Goal: Task Accomplishment & Management: Manage account settings

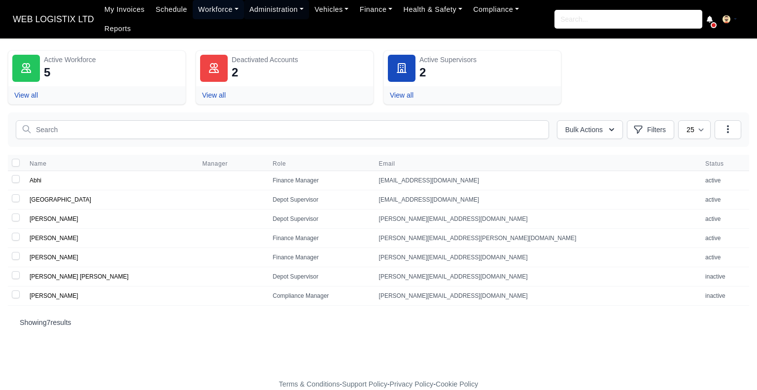
drag, startPoint x: 0, startPoint y: 0, endPoint x: 209, endPoint y: 18, distance: 209.9
click at [209, 18] on link "Workforce" at bounding box center [218, 9] width 51 height 19
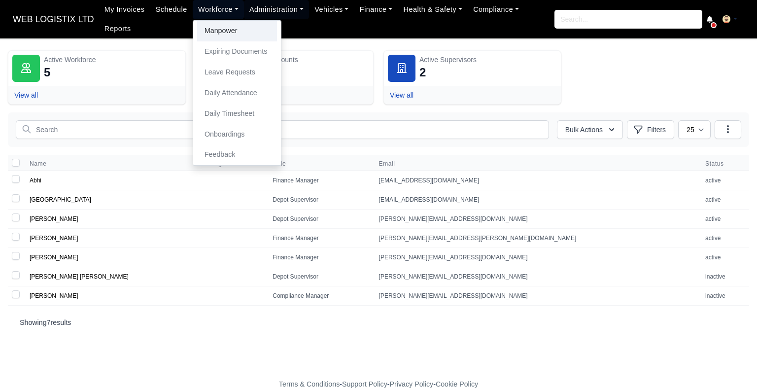
click at [210, 32] on link "Manpower" at bounding box center [237, 31] width 80 height 21
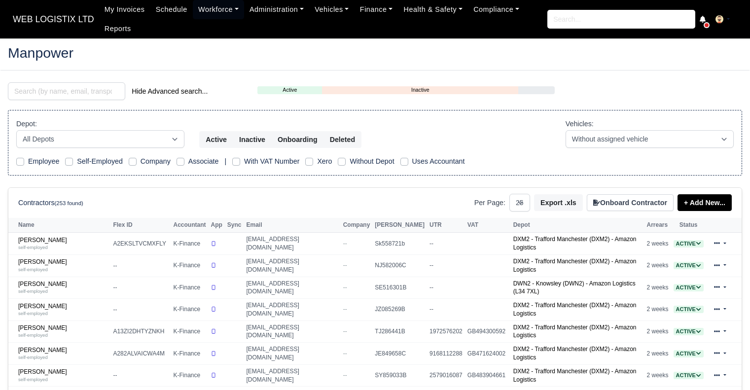
select select "25"
click at [104, 88] on input "search" at bounding box center [66, 91] width 117 height 18
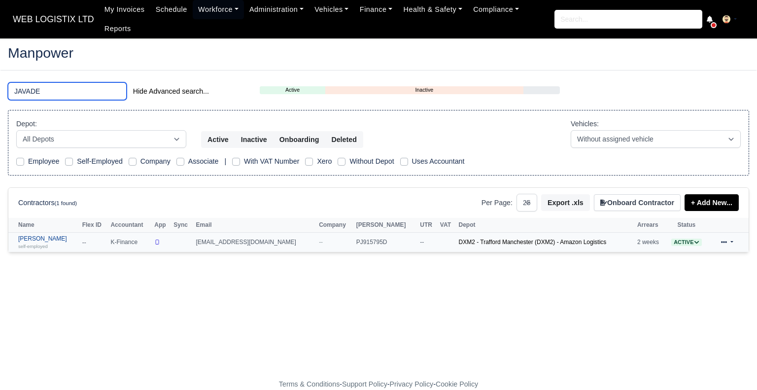
type input "JAVADE"
click at [42, 235] on link "Javade Alam self-employed" at bounding box center [47, 242] width 59 height 14
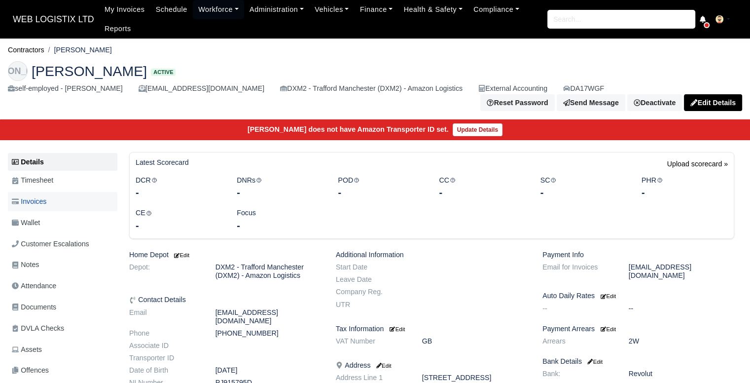
click at [38, 196] on span "Invoices" at bounding box center [29, 201] width 35 height 11
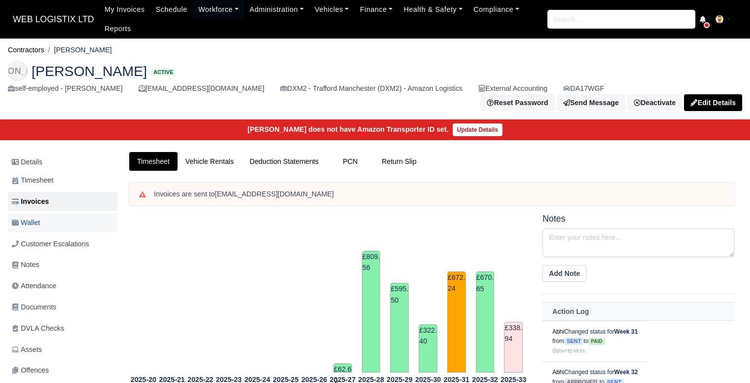
click at [39, 217] on span "Wallet" at bounding box center [26, 222] width 28 height 11
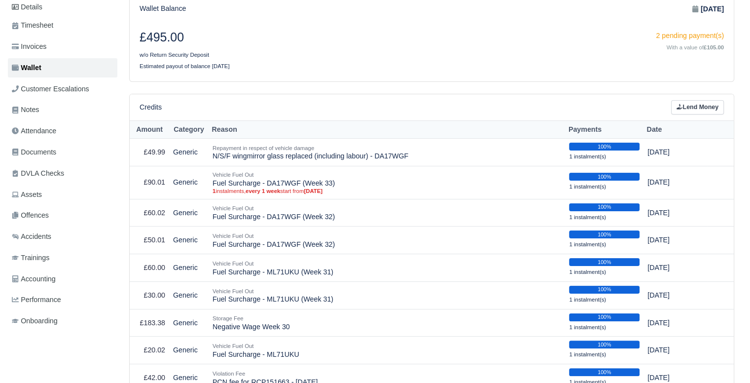
scroll to position [166, 0]
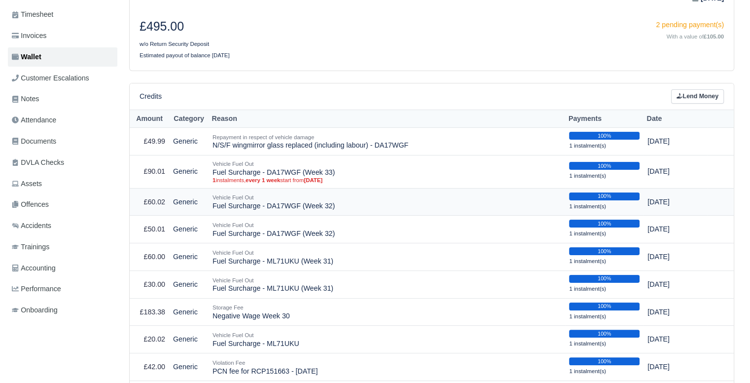
drag, startPoint x: 330, startPoint y: 203, endPoint x: 213, endPoint y: 205, distance: 117.4
click at [213, 205] on td "Vehicle Fuel Out Fuel Surcharge - DA17WGF (Week 32)" at bounding box center [387, 202] width 357 height 28
copy td "Fuel Surcharge - DA17WGF (Week 32)"
click at [686, 89] on link "Lend Money" at bounding box center [697, 96] width 53 height 14
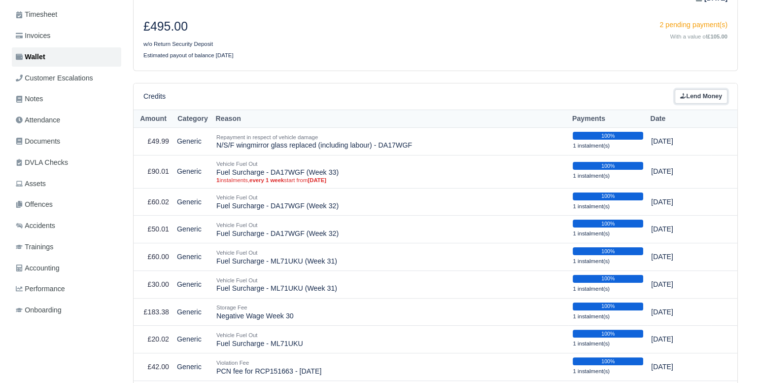
scroll to position [154, 0]
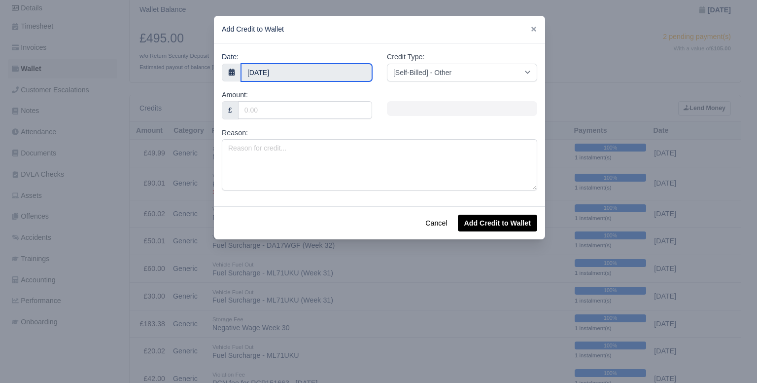
click at [340, 73] on input "17 August 2025" at bounding box center [306, 73] width 131 height 18
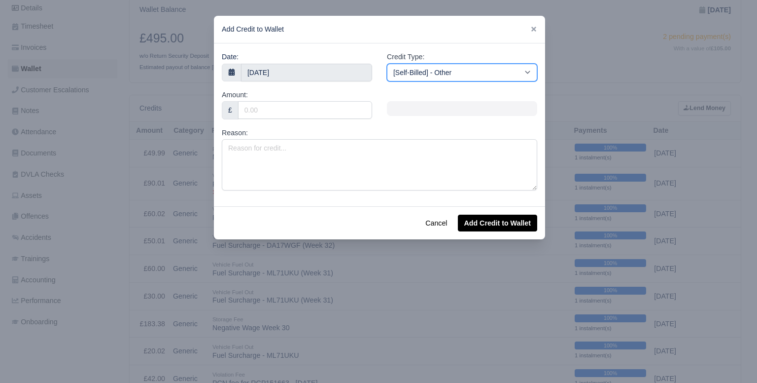
click at [464, 69] on select "[Self-Billed] - Other [Self-Billed] - Negative Invoice [Self-Billed] - Keychain…" at bounding box center [462, 73] width 150 height 18
select select "van_fuel_out"
click at [387, 64] on select "[Self-Billed] - Other [Self-Billed] - Negative Invoice [Self-Billed] - Keychain…" at bounding box center [462, 73] width 150 height 18
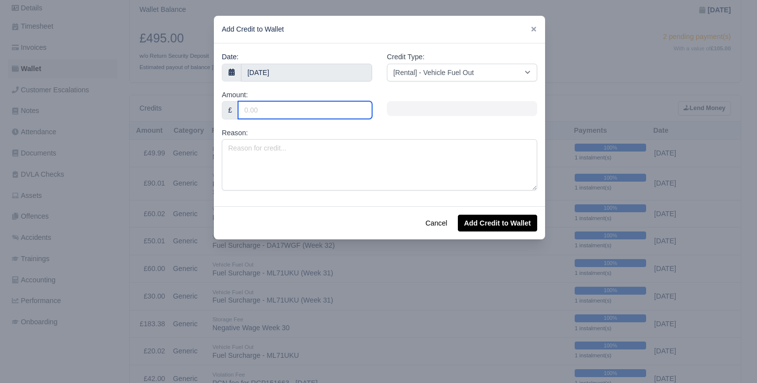
click at [282, 109] on input "Amount:" at bounding box center [305, 110] width 134 height 18
type input "40"
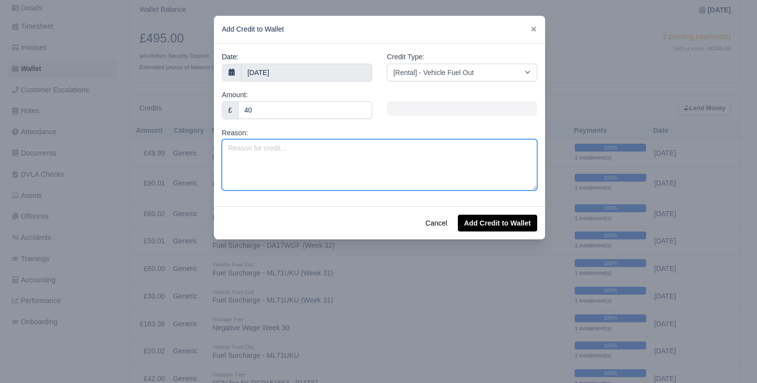
click at [262, 149] on textarea "Reason:" at bounding box center [380, 164] width 316 height 51
paste textarea "Fuel Surcharge - DA17WGF (Week 32)"
type textarea "Fuel Surcharge - DA17WGF (Week 34)"
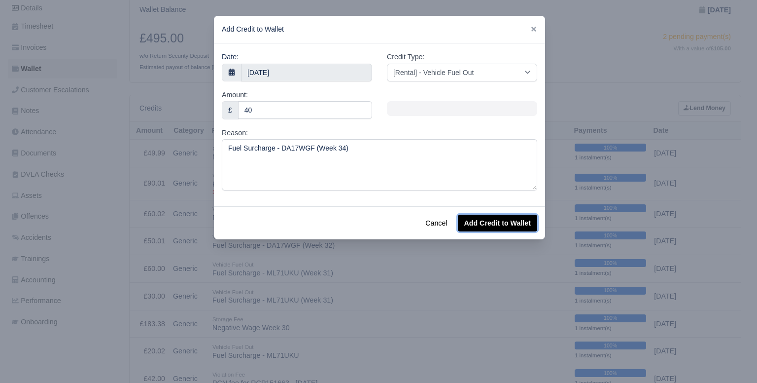
click at [515, 224] on button "Add Credit to Wallet" at bounding box center [497, 223] width 79 height 17
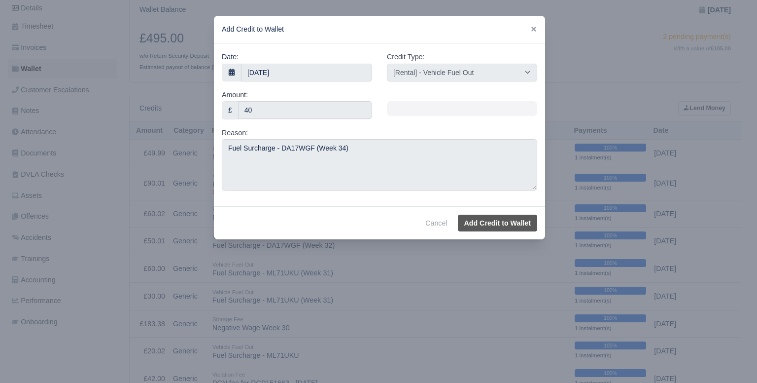
select select "other"
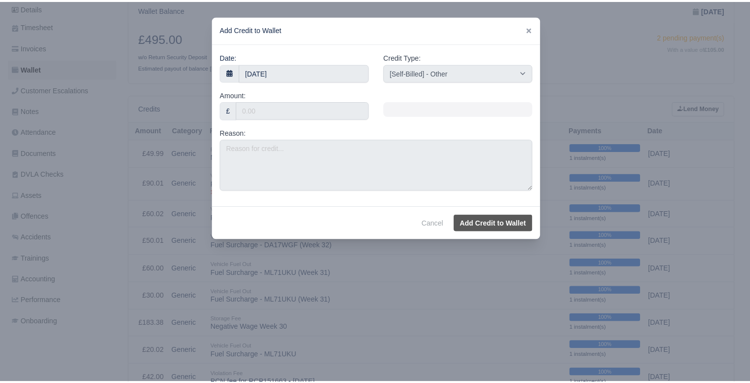
scroll to position [166, 0]
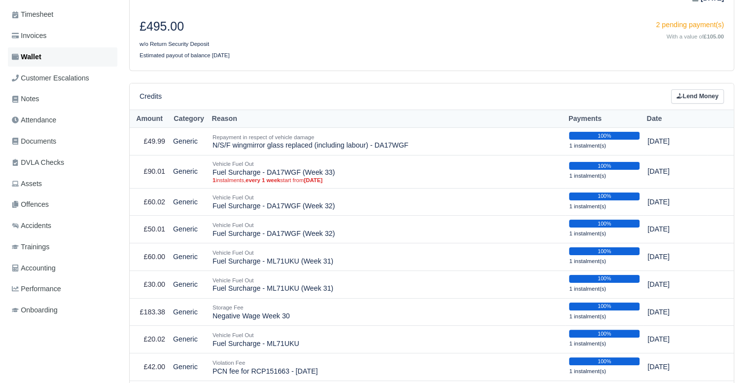
click at [82, 50] on link "Wallet" at bounding box center [62, 56] width 109 height 19
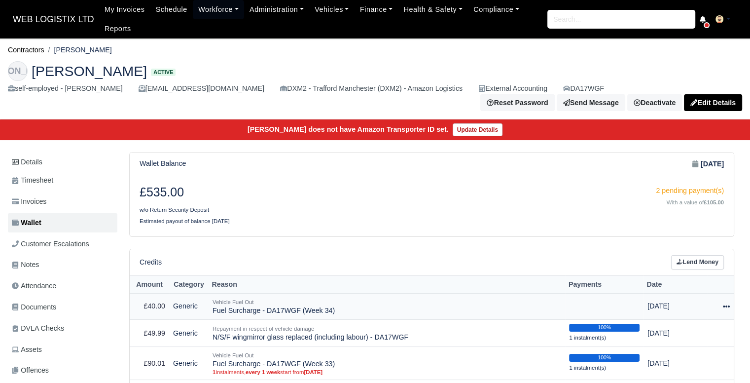
click at [723, 305] on icon at bounding box center [726, 306] width 7 height 2
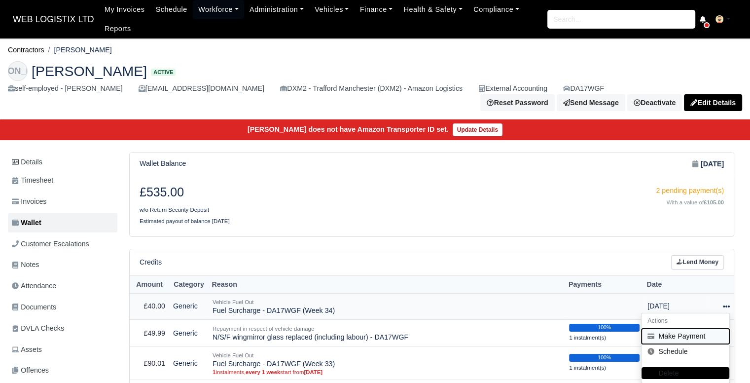
click at [673, 331] on button "Make Payment" at bounding box center [686, 335] width 88 height 15
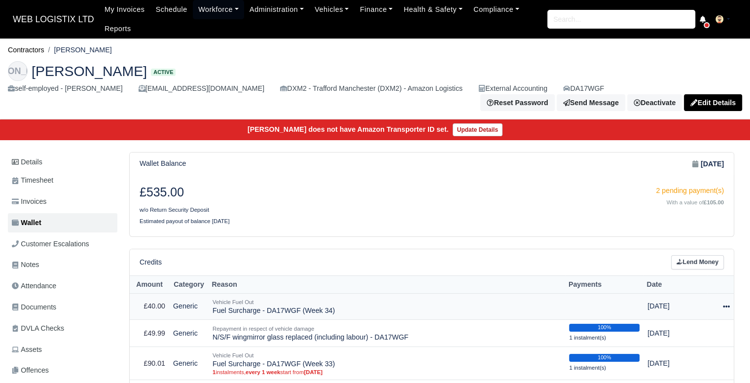
select select "6338"
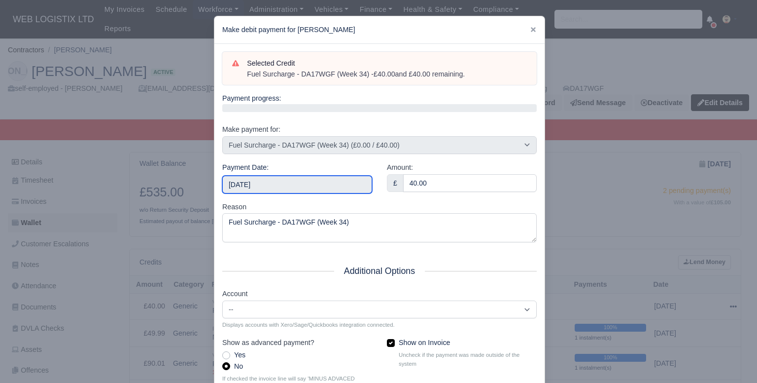
click at [327, 188] on input "[DATE]" at bounding box center [297, 185] width 150 height 18
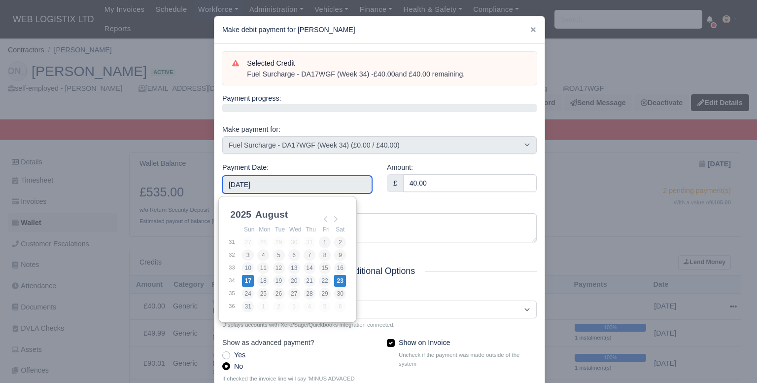
type input "[DATE]"
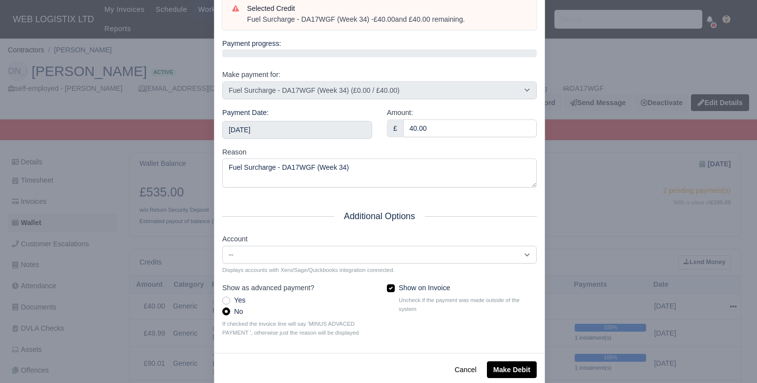
scroll to position [74, 0]
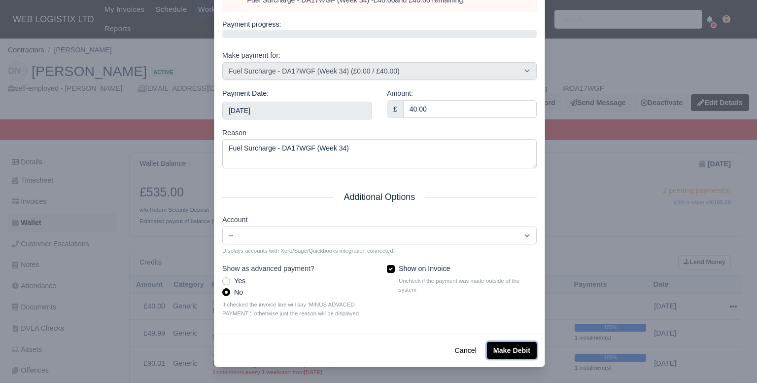
click at [498, 352] on button "Make Debit" at bounding box center [512, 350] width 50 height 17
